Goal: Check status: Check status

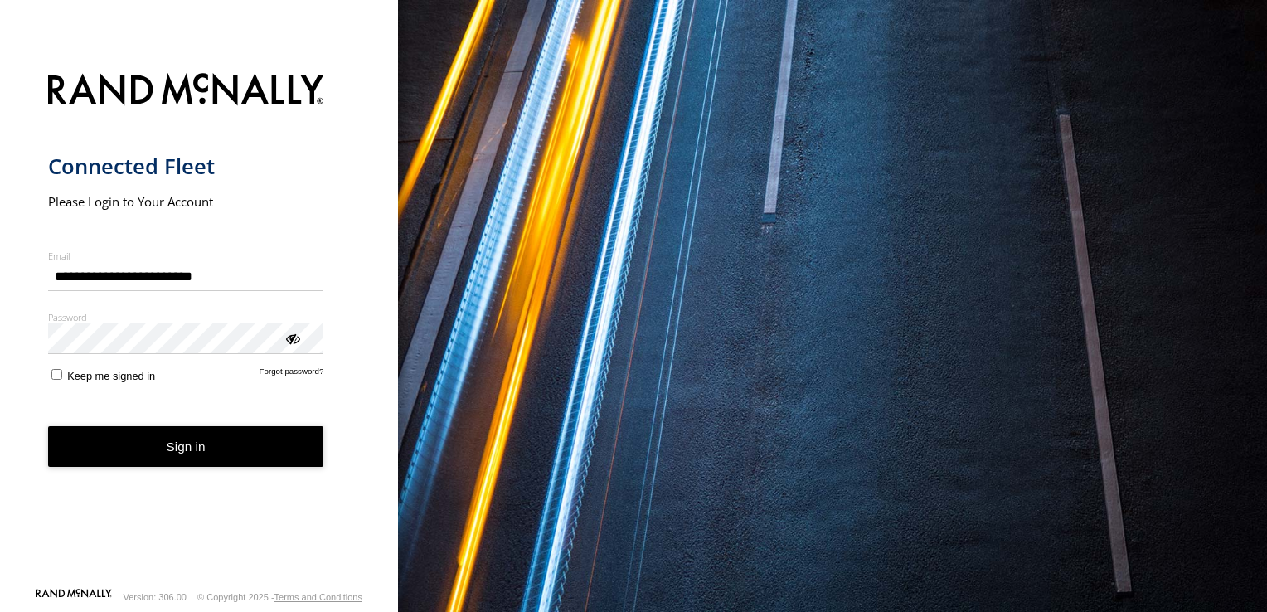
type input "**********"
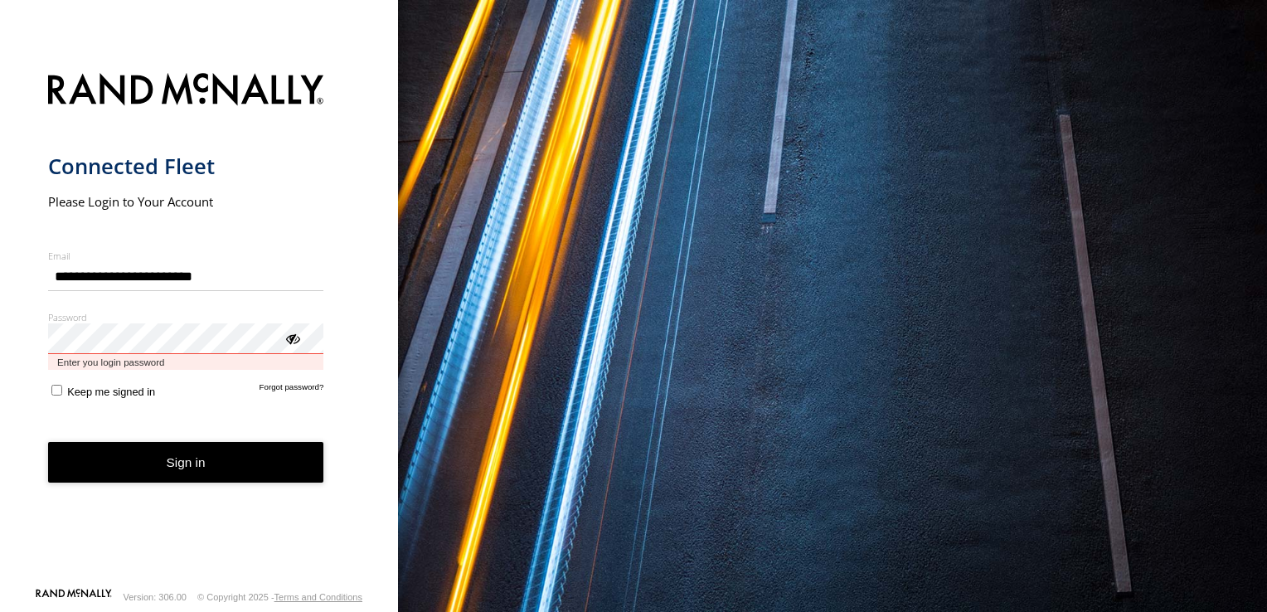
click at [48, 442] on button "Sign in" at bounding box center [186, 462] width 276 height 41
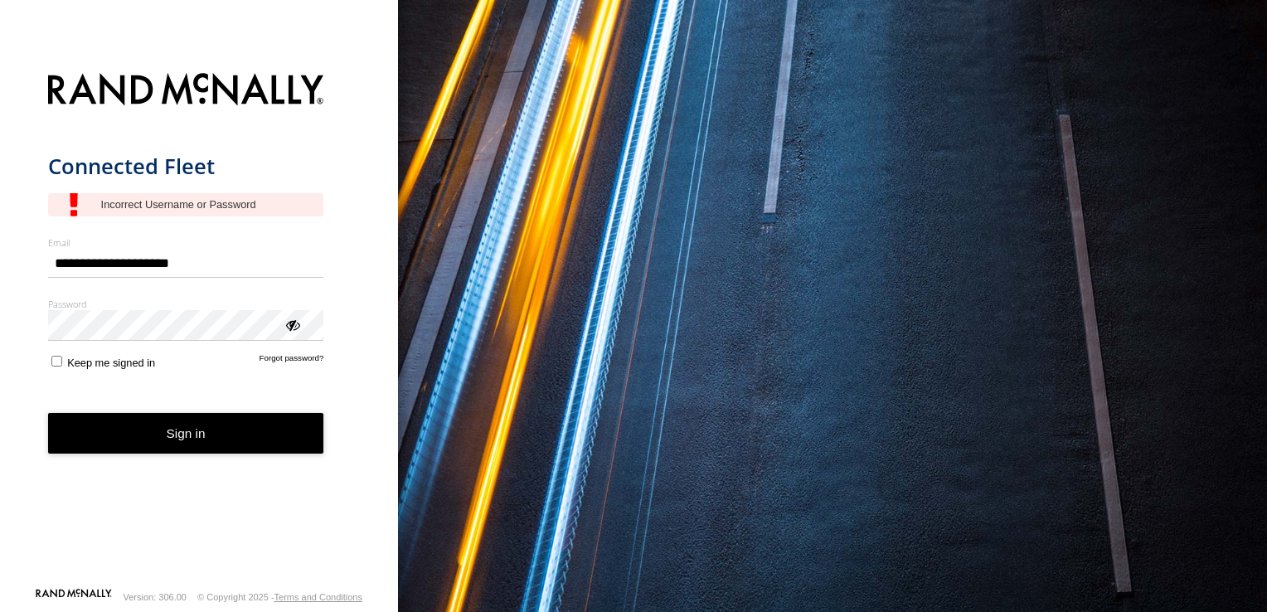
drag, startPoint x: 141, startPoint y: 264, endPoint x: 218, endPoint y: 245, distance: 79.4
click at [218, 245] on label "Email" at bounding box center [186, 242] width 276 height 12
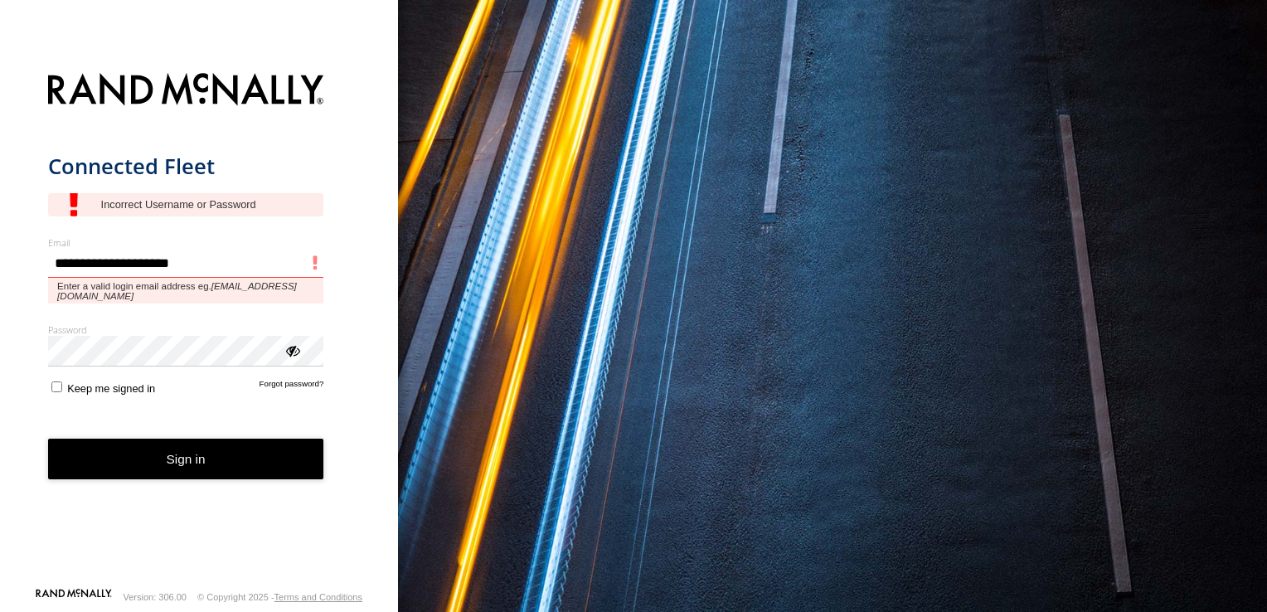
click at [218, 249] on input "**********" at bounding box center [186, 264] width 276 height 30
click at [192, 269] on input "**********" at bounding box center [186, 264] width 276 height 30
type input "**********"
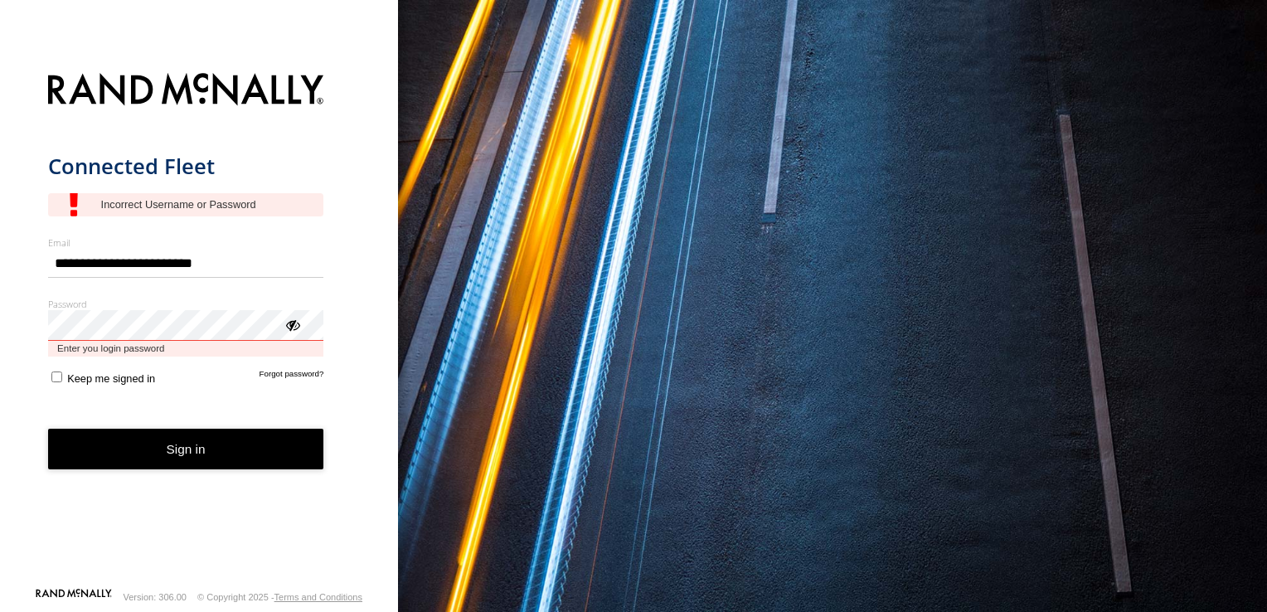
click at [48, 429] on button "Sign in" at bounding box center [186, 449] width 276 height 41
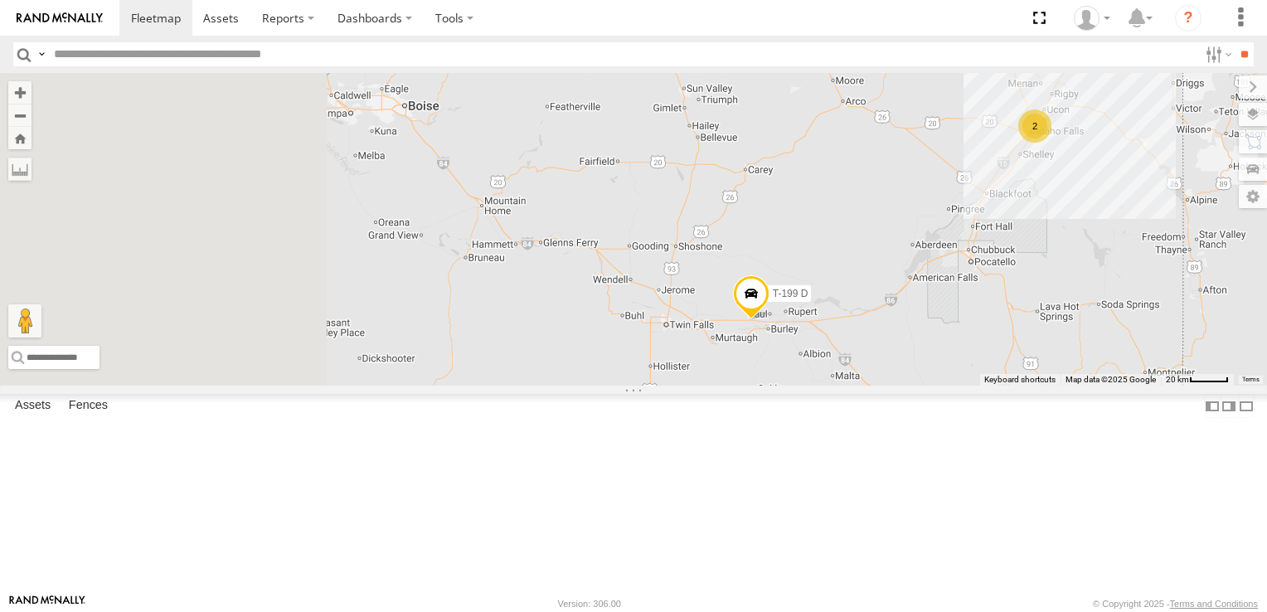
drag, startPoint x: 616, startPoint y: 290, endPoint x: 865, endPoint y: 344, distance: 254.5
click at [865, 344] on div "5360L 208 1496 307W 209-CAL T-199 D 2" at bounding box center [633, 229] width 1267 height 313
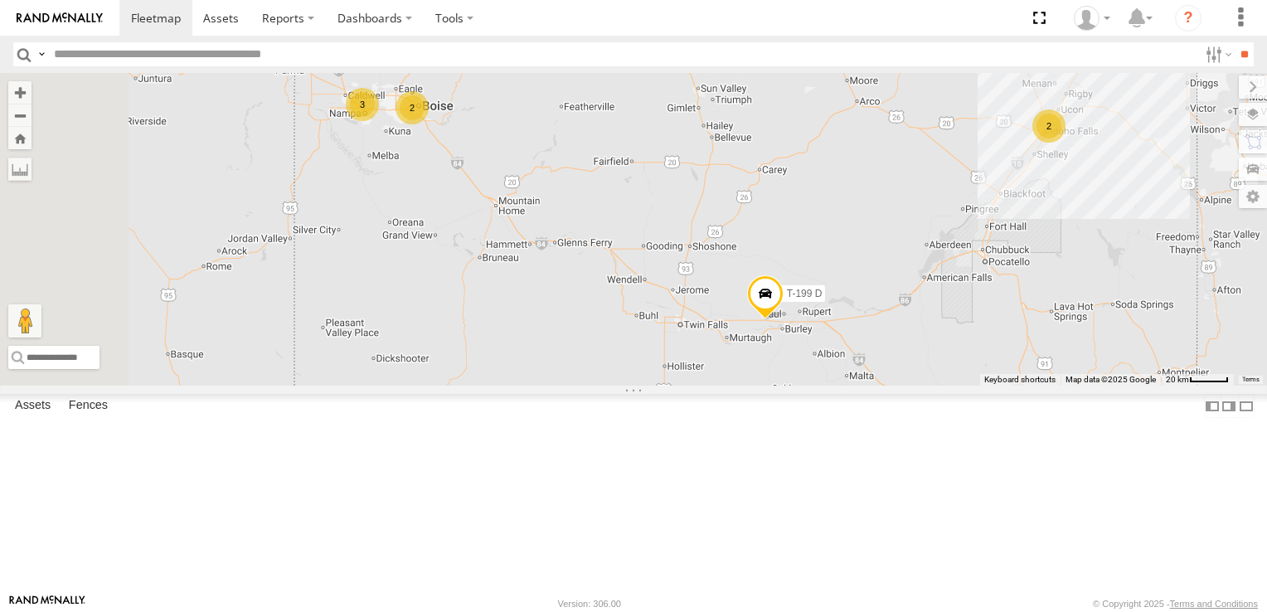
click at [379, 121] on div "3" at bounding box center [362, 104] width 33 height 33
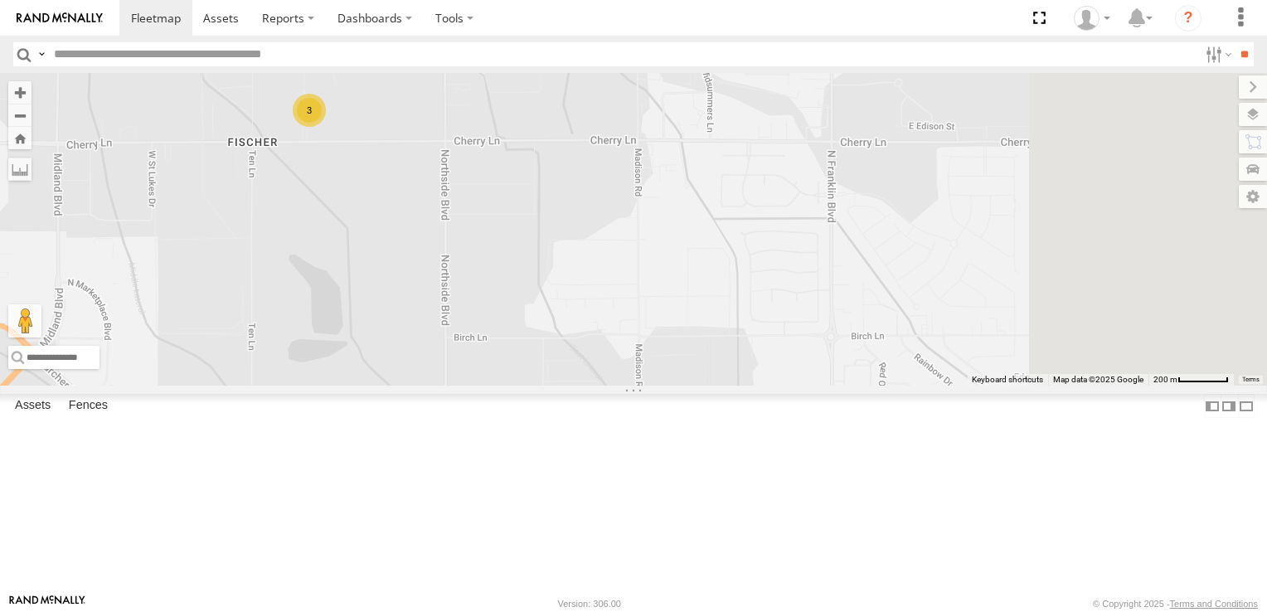
drag, startPoint x: 1001, startPoint y: 357, endPoint x: 590, endPoint y: 255, distance: 422.9
click at [590, 255] on div "5360L 208 1496 307W 209-CAL T-199 D 3" at bounding box center [633, 229] width 1267 height 313
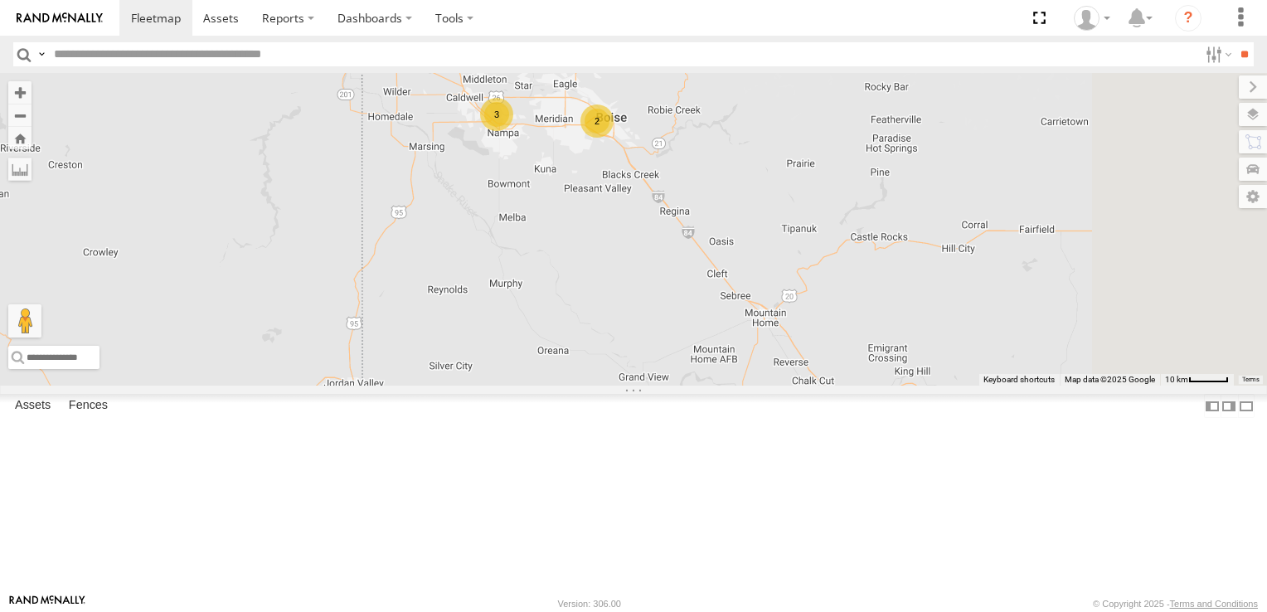
drag, startPoint x: 1026, startPoint y: 447, endPoint x: 701, endPoint y: 278, distance: 367.1
click at [701, 278] on div "5360L 208 1496 307W 209-CAL T-199 D 3 2" at bounding box center [633, 229] width 1267 height 313
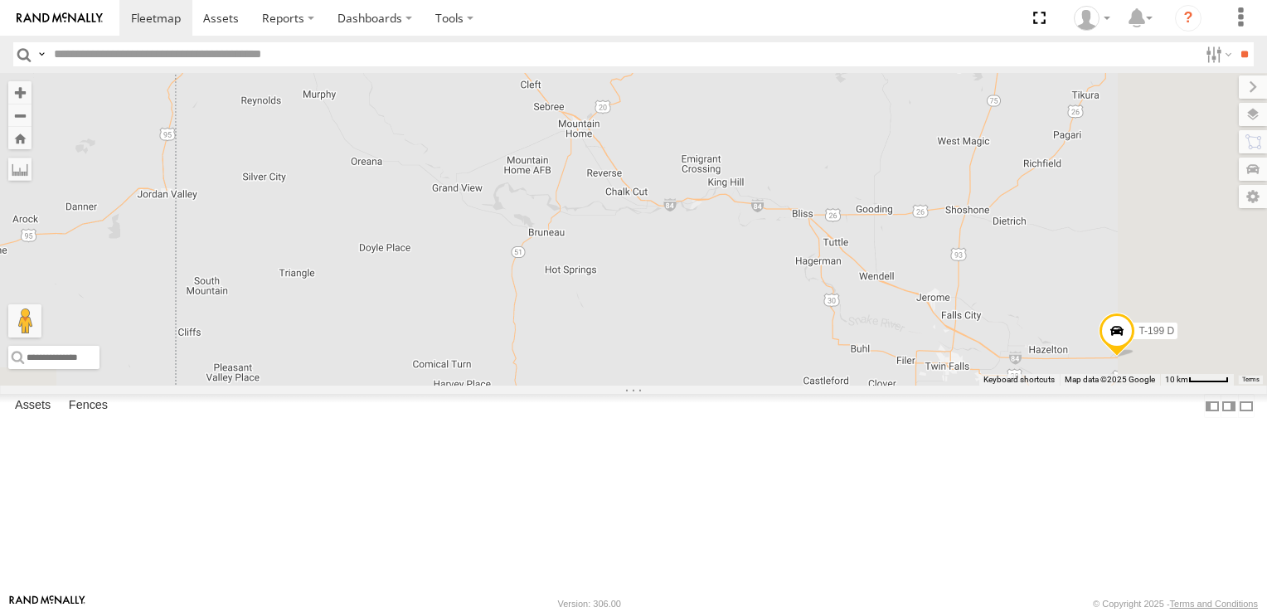
drag, startPoint x: 922, startPoint y: 467, endPoint x: 734, endPoint y: 284, distance: 262.1
click at [734, 284] on div "5360L 208 1496 307W 209-CAL T-199 D 3 2" at bounding box center [633, 229] width 1267 height 313
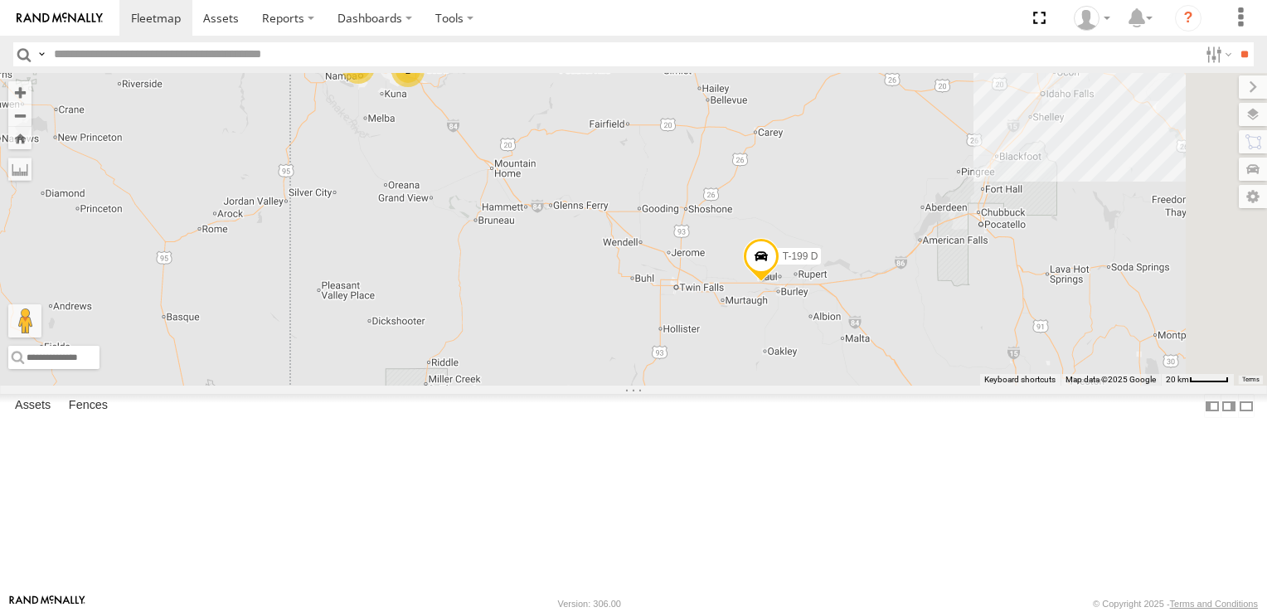
drag, startPoint x: 852, startPoint y: 310, endPoint x: 762, endPoint y: 313, distance: 90.4
click at [762, 313] on div "5360L 208 1496 307W 209-CAL T-199 D 3 2" at bounding box center [633, 229] width 1267 height 313
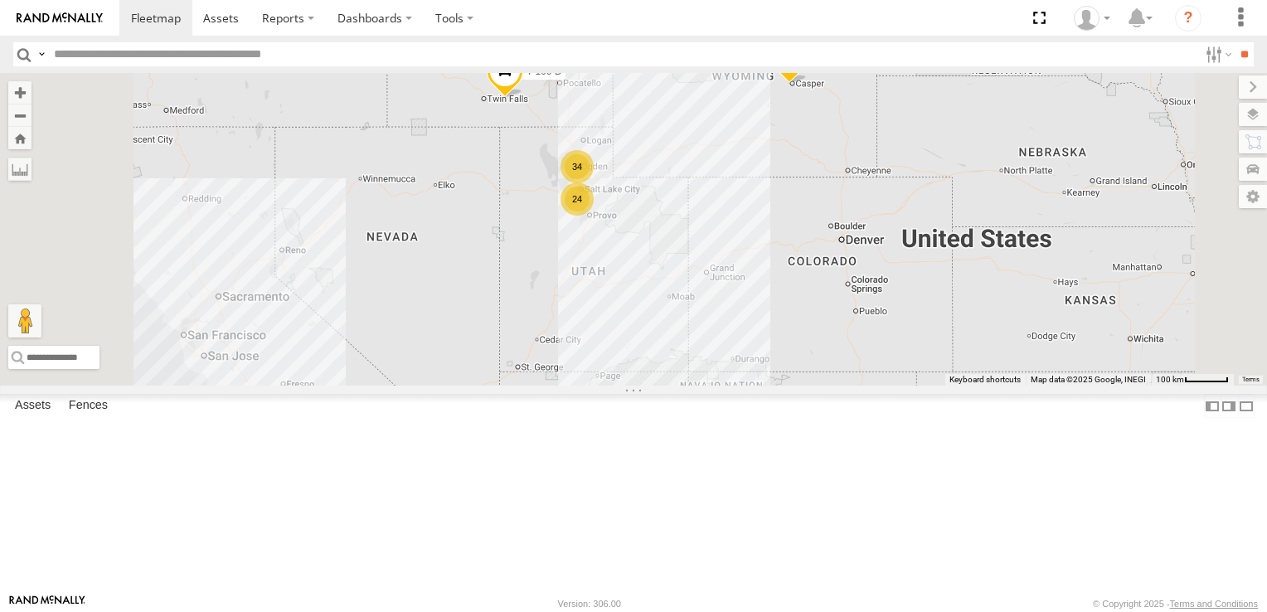
click at [594, 183] on div "34" at bounding box center [576, 166] width 33 height 33
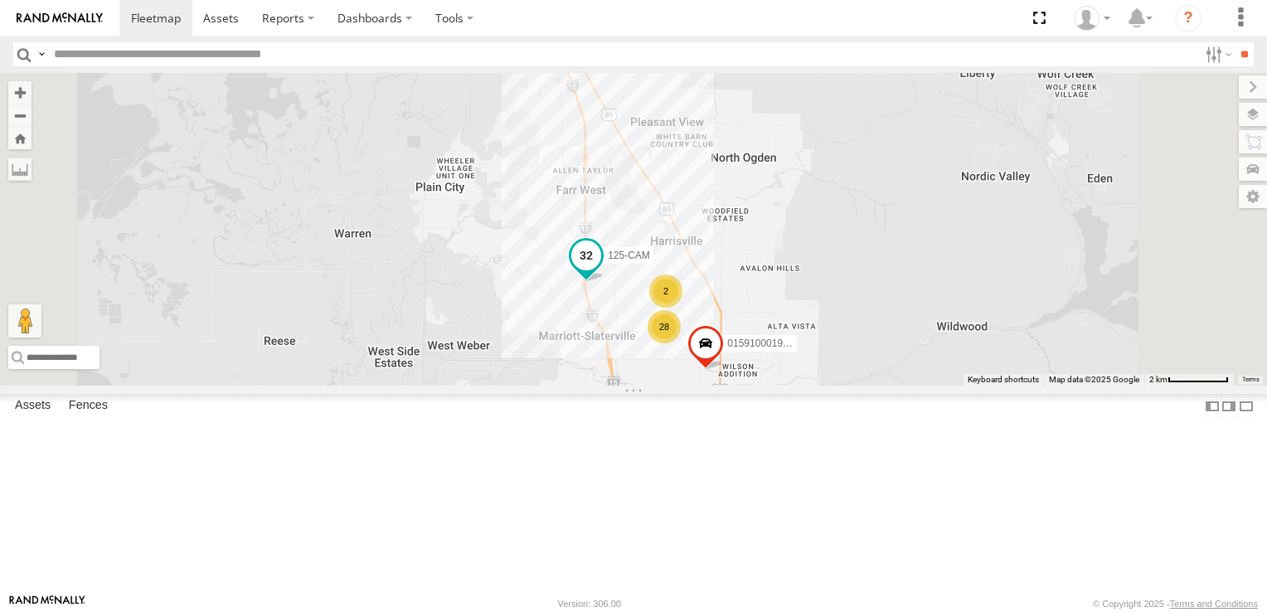
click at [601, 270] on span at bounding box center [586, 255] width 30 height 30
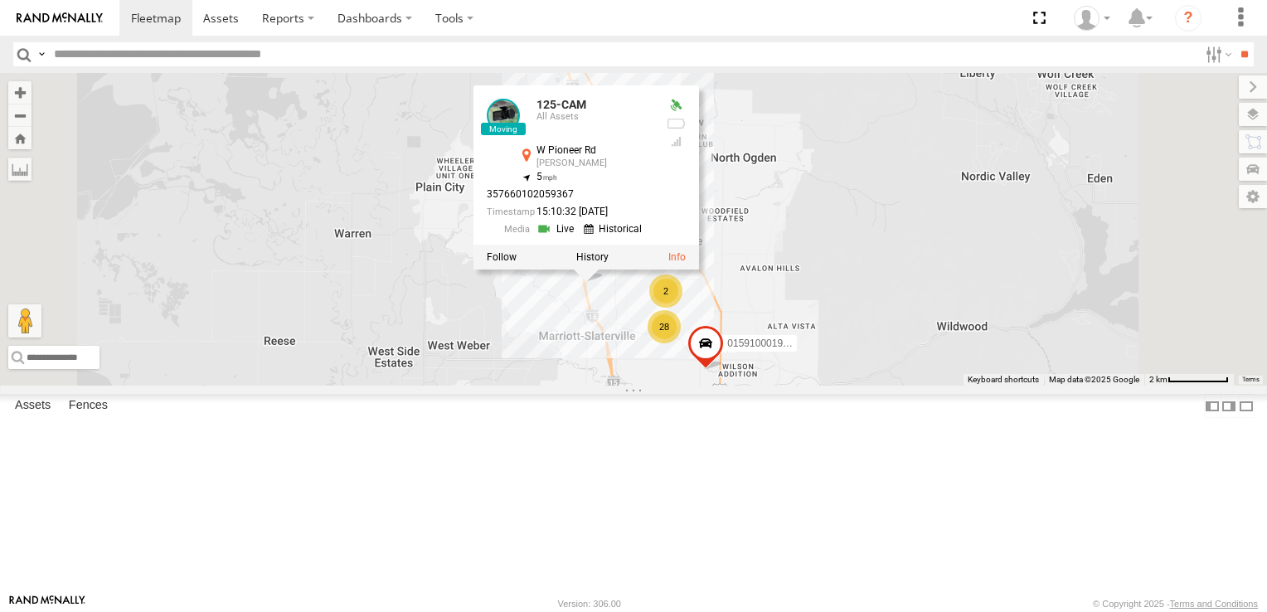
click at [955, 177] on div "T-199 D 5360L 208 1496 307W 209-CAL 20 28 015910001997066 125-CAM T-218H 2 125-…" at bounding box center [633, 229] width 1267 height 313
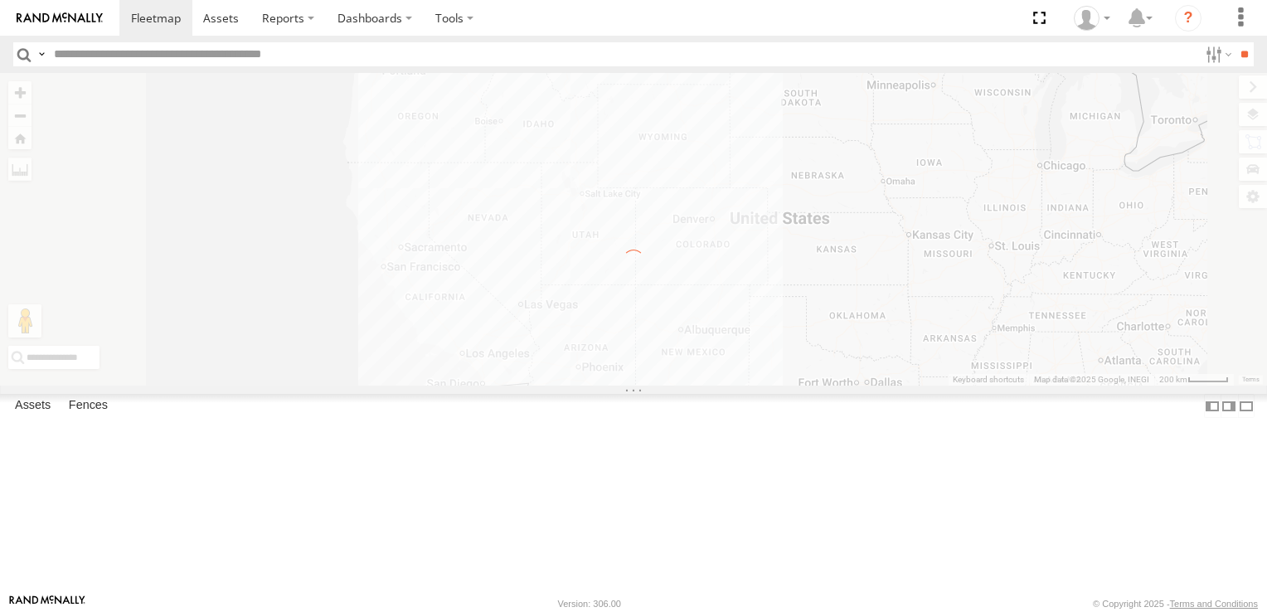
click at [524, 220] on div "To navigate the map with touch gestures double-tap and hold your finger on the …" at bounding box center [633, 229] width 1267 height 313
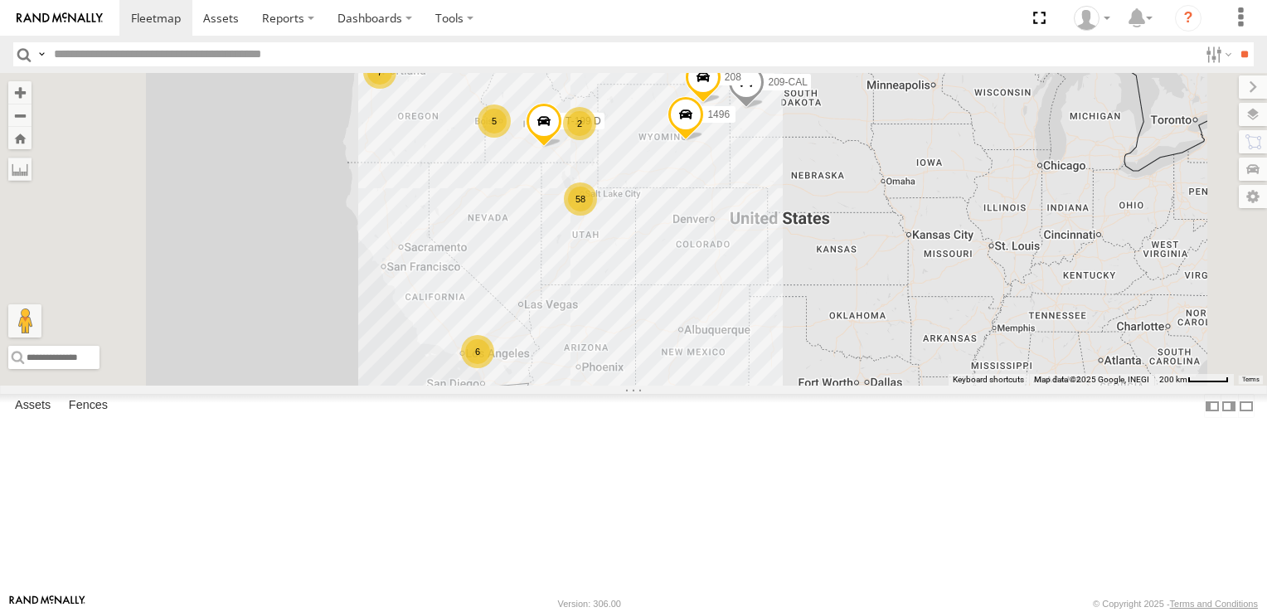
click at [597, 216] on div "58" at bounding box center [580, 198] width 33 height 33
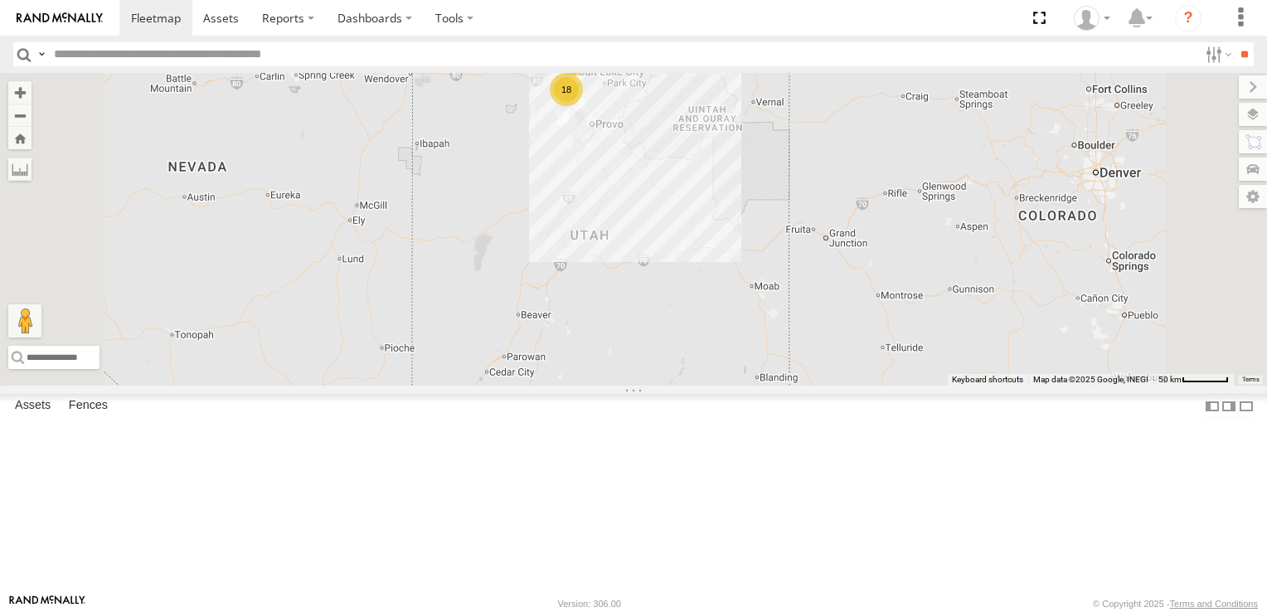
drag, startPoint x: 739, startPoint y: 494, endPoint x: 757, endPoint y: 224, distance: 270.9
click at [757, 224] on div "5360L 208 1496 307W 209-CAL T-199 D 18 6 34 3 2 2" at bounding box center [633, 229] width 1267 height 313
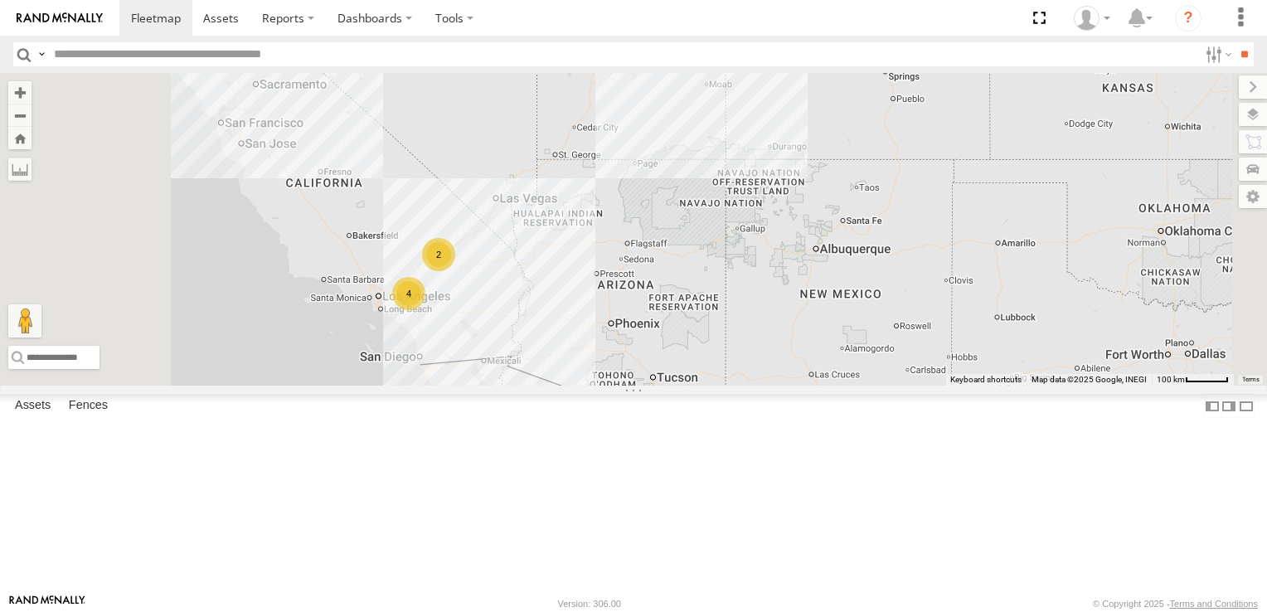
drag, startPoint x: 682, startPoint y: 401, endPoint x: 755, endPoint y: 230, distance: 186.8
click at [755, 230] on div "5360L 208 1496 307W 209-CAL T-199 D 24 4 34 5 2 2" at bounding box center [633, 229] width 1267 height 313
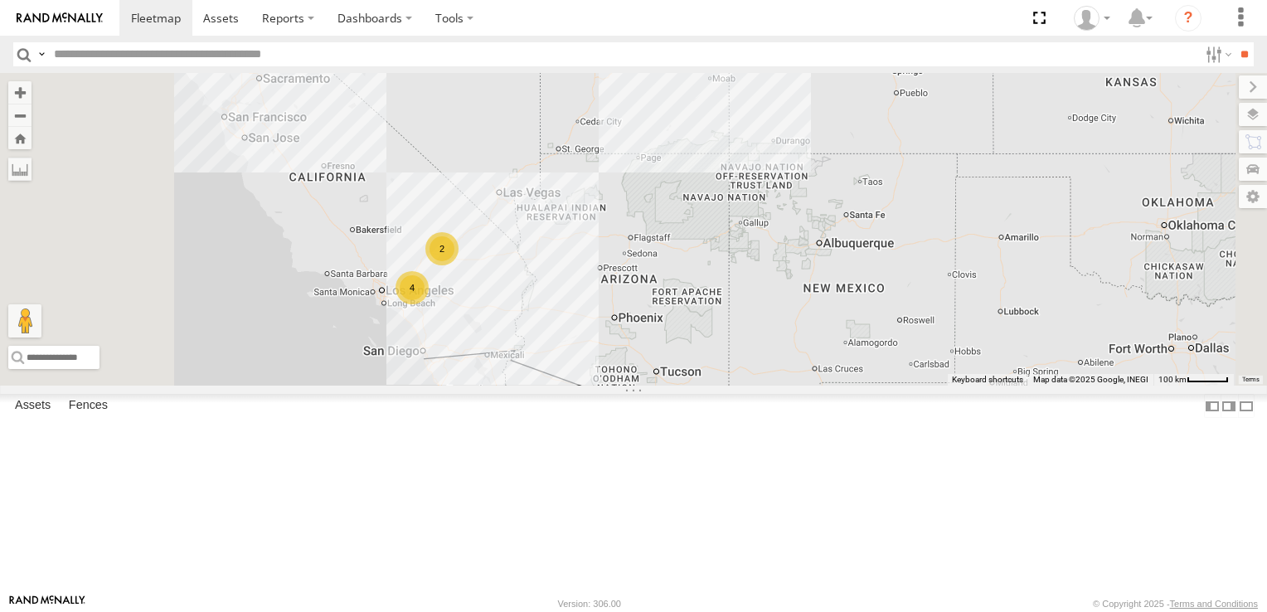
click at [458, 265] on div "2" at bounding box center [441, 248] width 33 height 33
